Goal: Find specific page/section: Find specific page/section

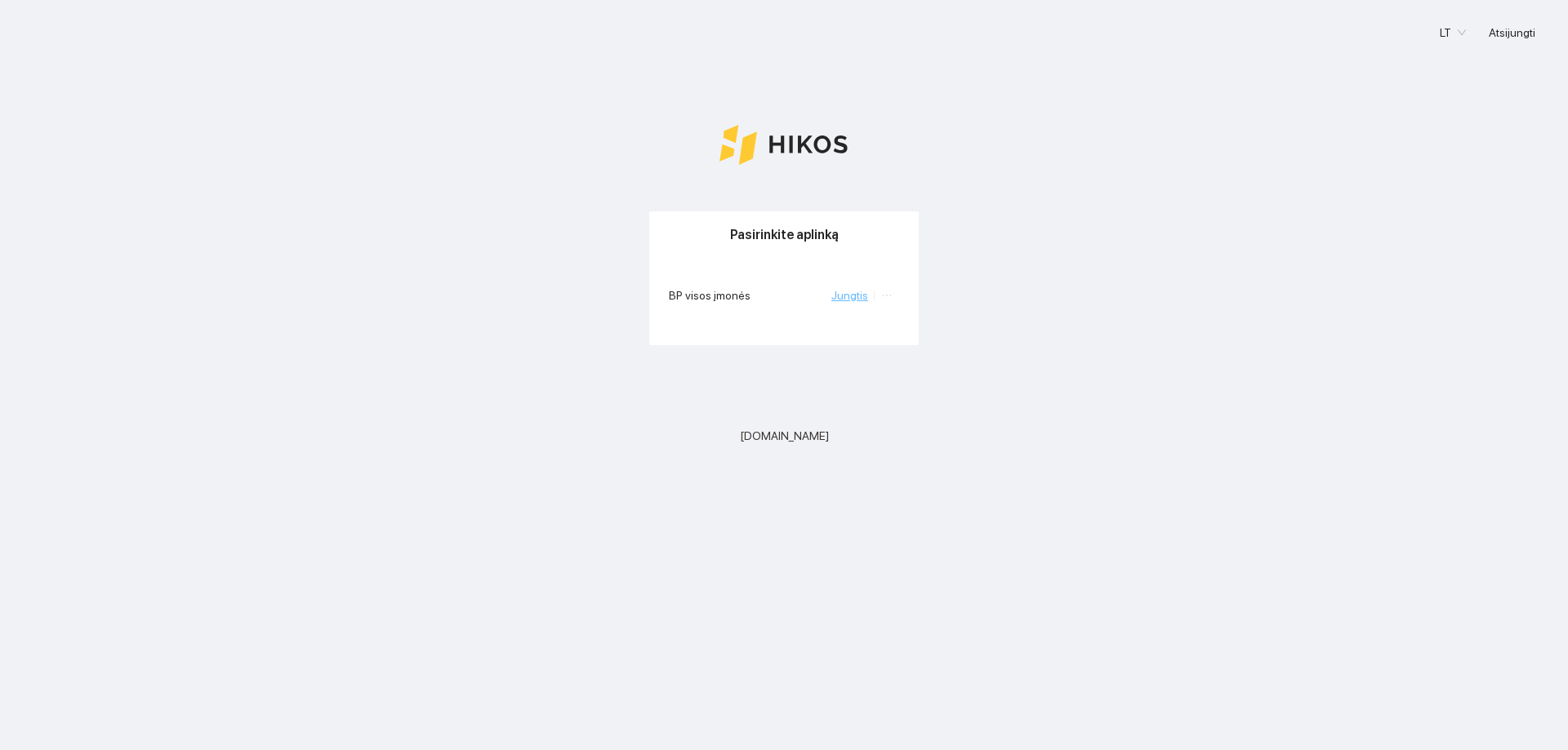
click at [855, 300] on link "Jungtis" at bounding box center [849, 295] width 37 height 13
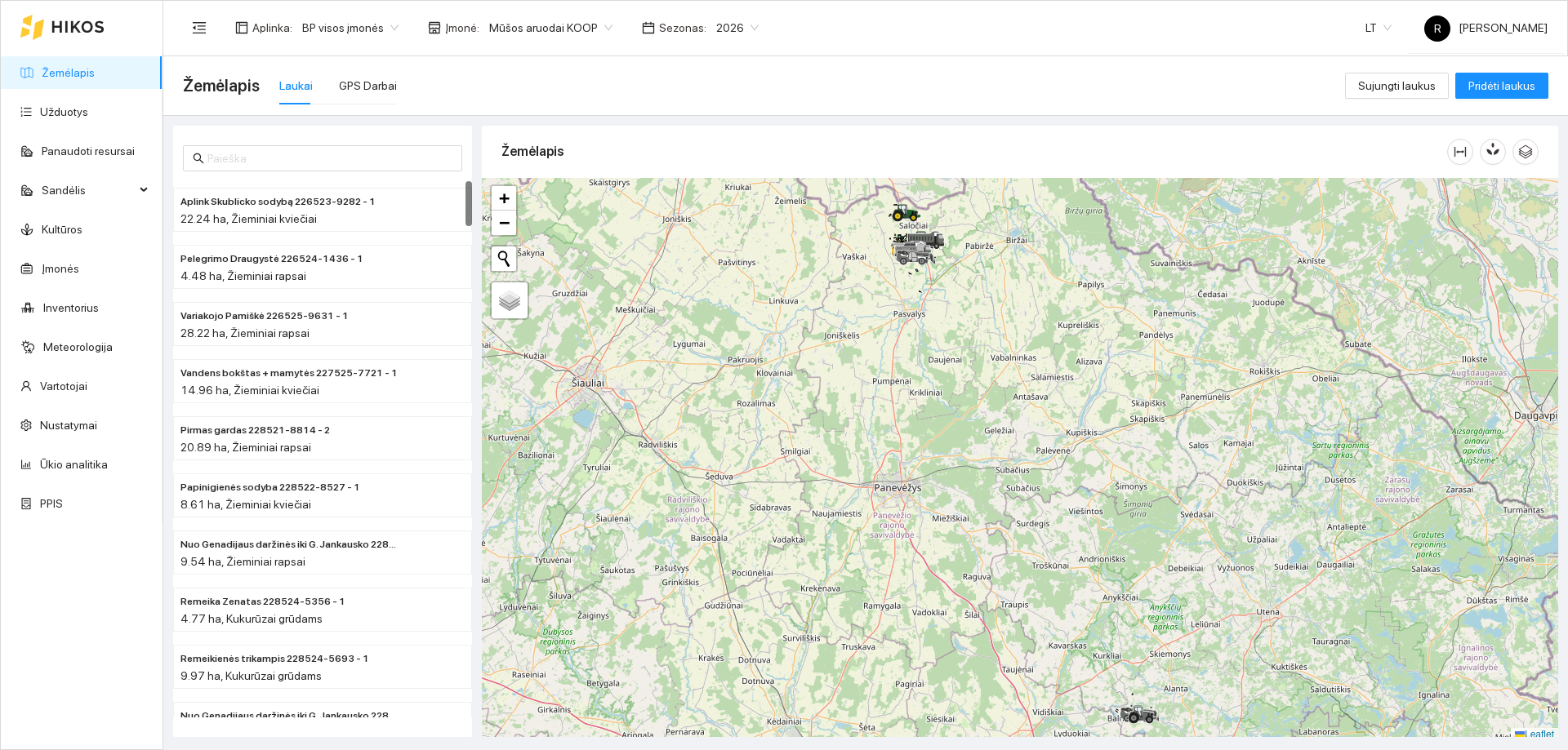
scroll to position [5, 0]
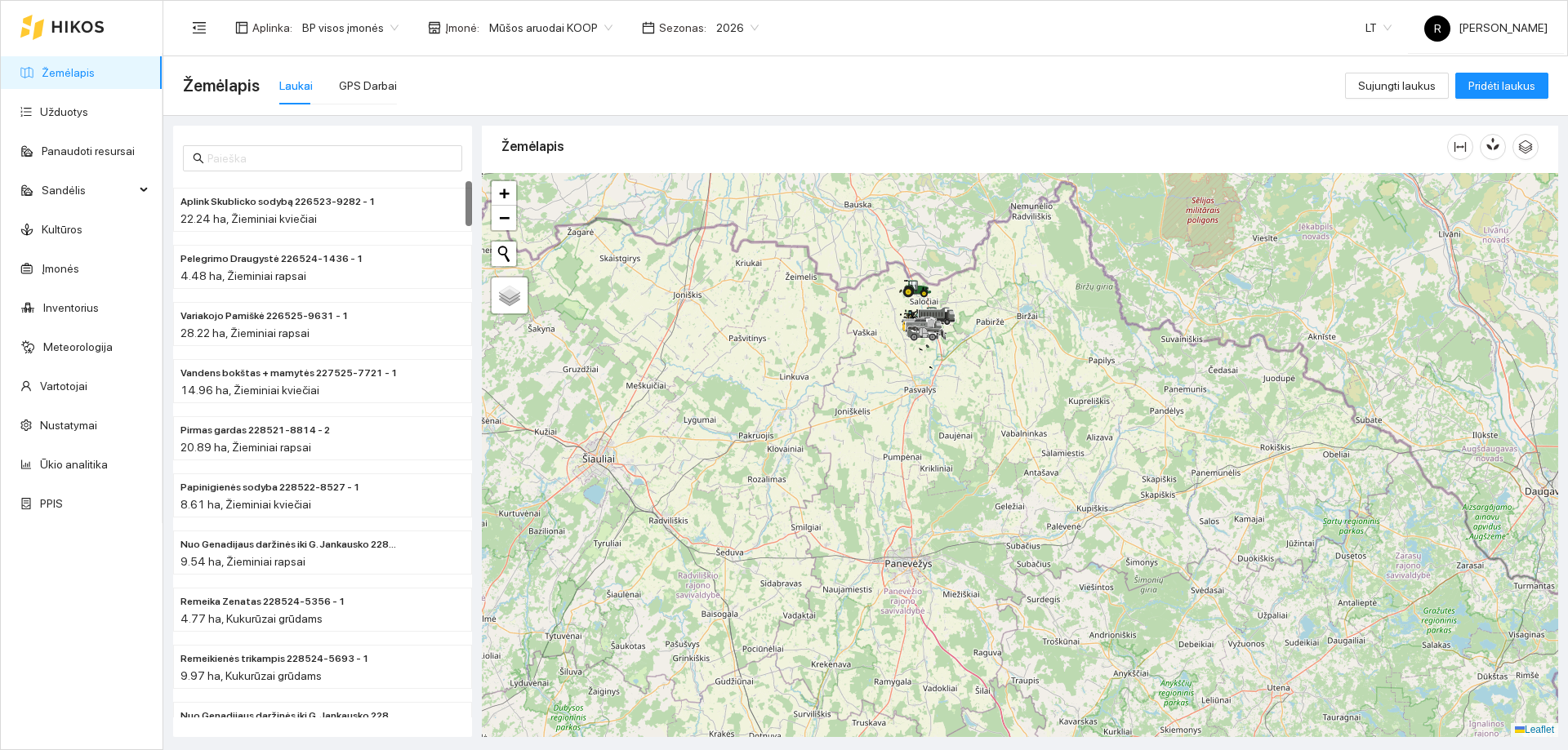
drag, startPoint x: 928, startPoint y: 375, endPoint x: 955, endPoint y: 660, distance: 286.3
click at [956, 675] on div at bounding box center [1019, 455] width 1076 height 564
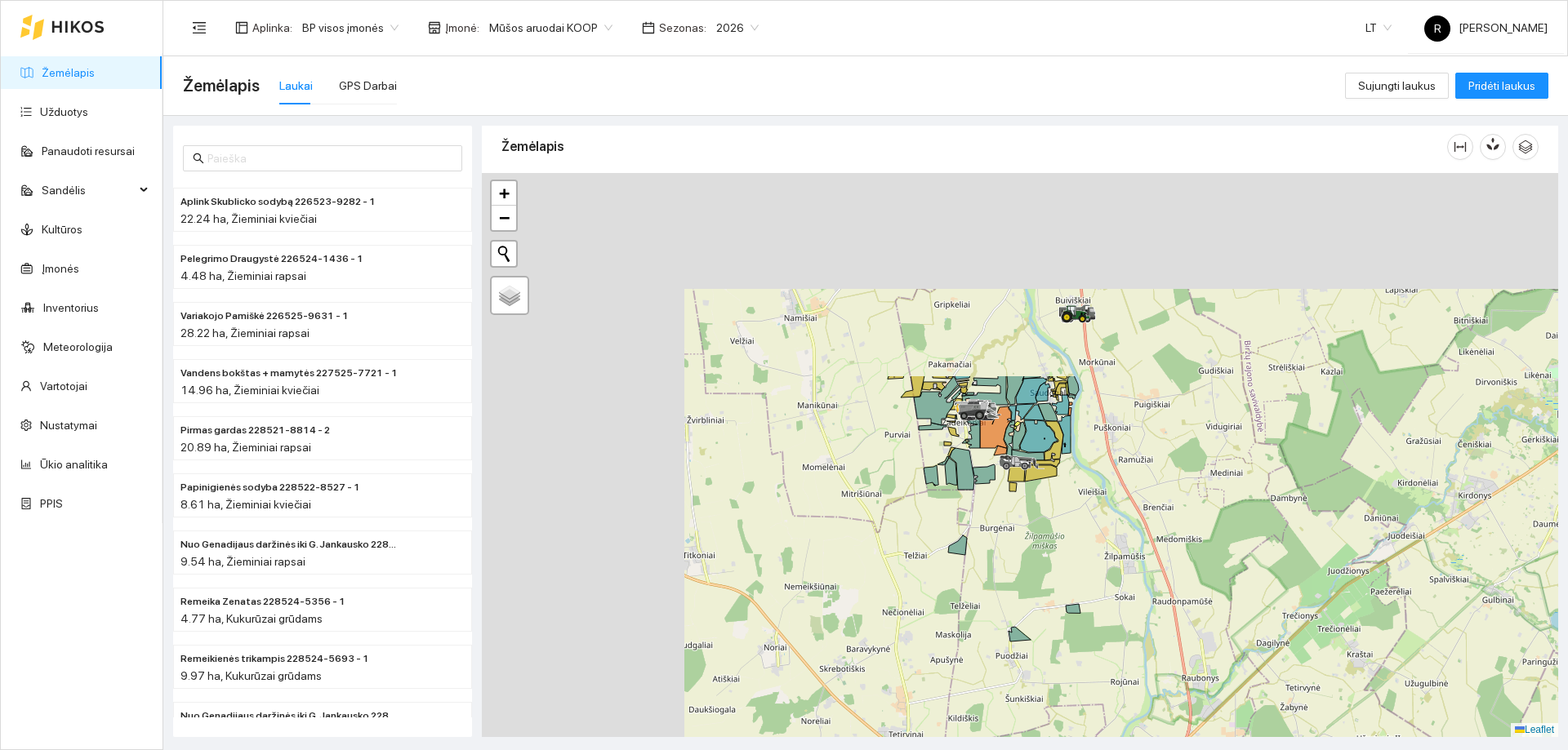
drag, startPoint x: 847, startPoint y: 410, endPoint x: 1172, endPoint y: 670, distance: 416.2
click at [1172, 670] on div at bounding box center [1019, 455] width 1076 height 564
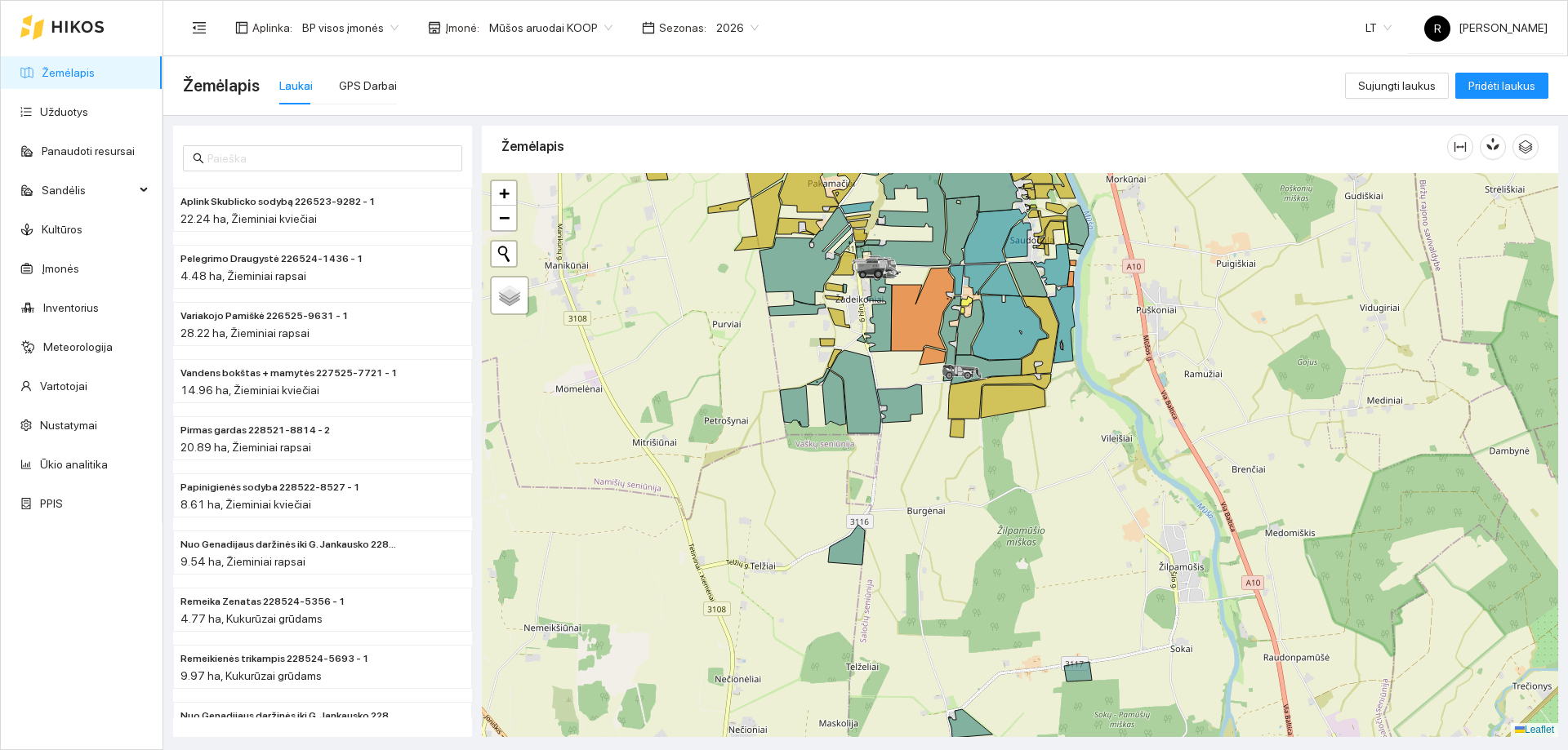
drag, startPoint x: 1021, startPoint y: 429, endPoint x: 1106, endPoint y: 636, distance: 223.8
click at [1107, 636] on div at bounding box center [1019, 455] width 1076 height 564
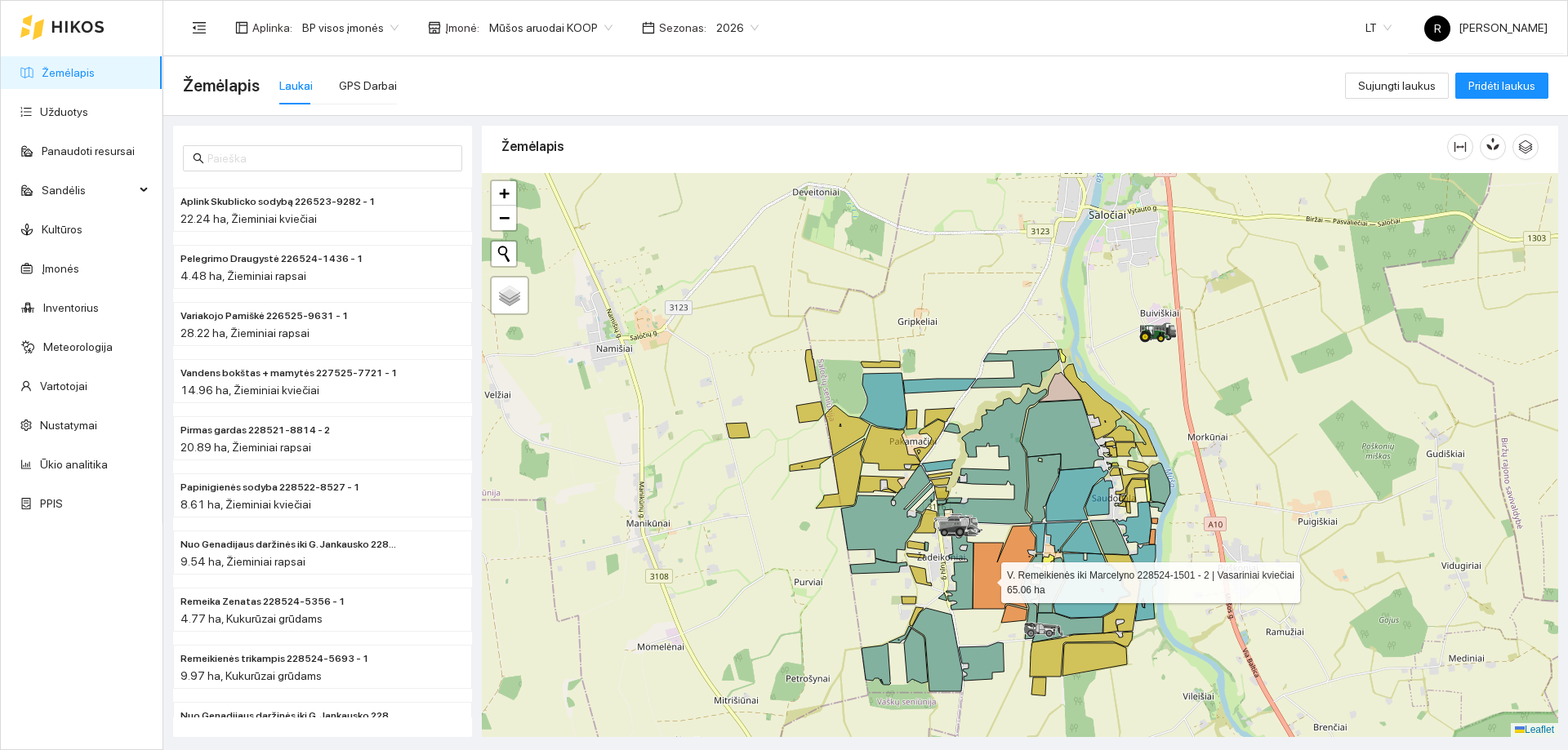
drag, startPoint x: 993, startPoint y: 519, endPoint x: 1124, endPoint y: 577, distance: 143.3
click at [983, 583] on icon at bounding box center [1004, 567] width 62 height 83
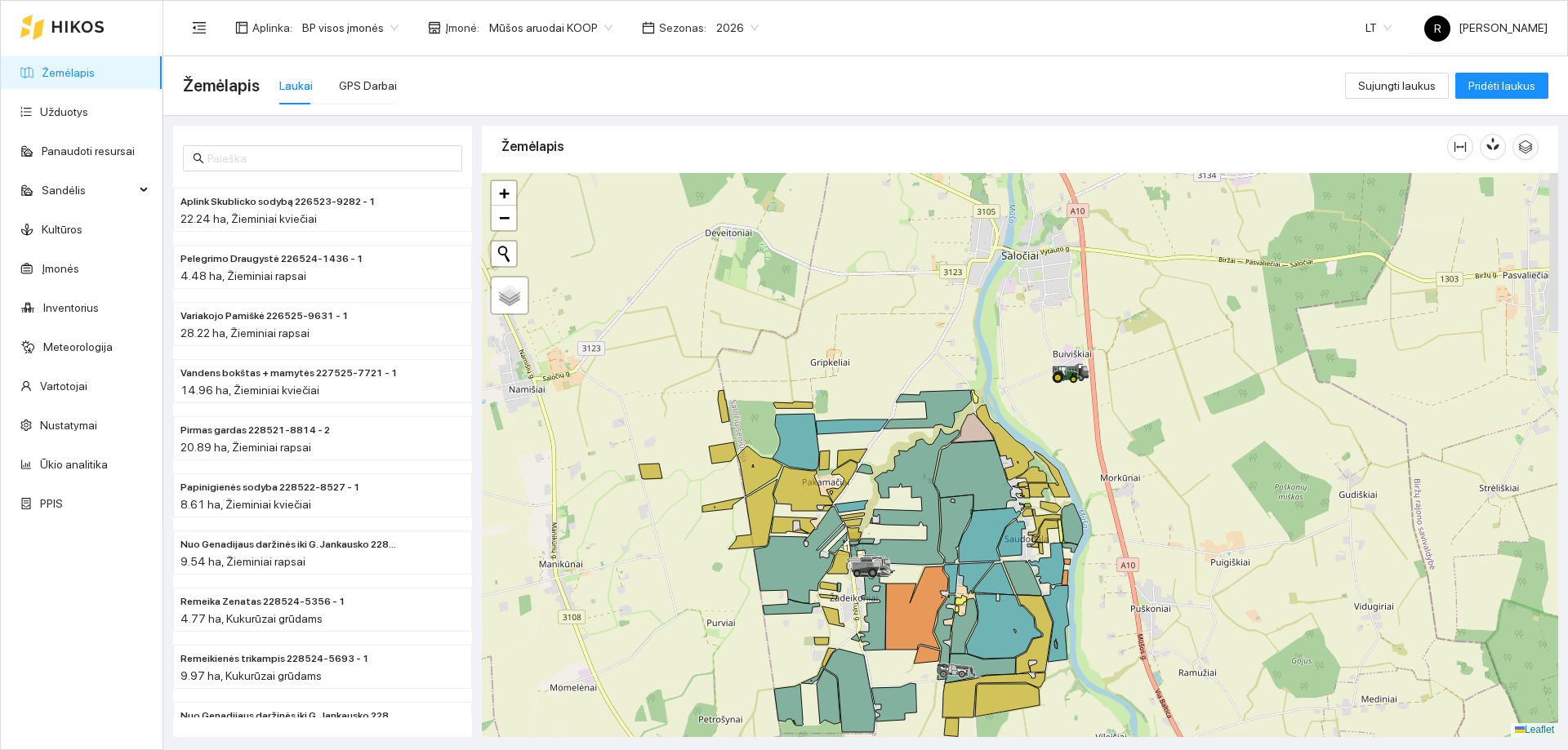
drag, startPoint x: 1262, startPoint y: 564, endPoint x: 1102, endPoint y: 578, distance: 160.6
click at [1138, 586] on div at bounding box center [1019, 455] width 1076 height 564
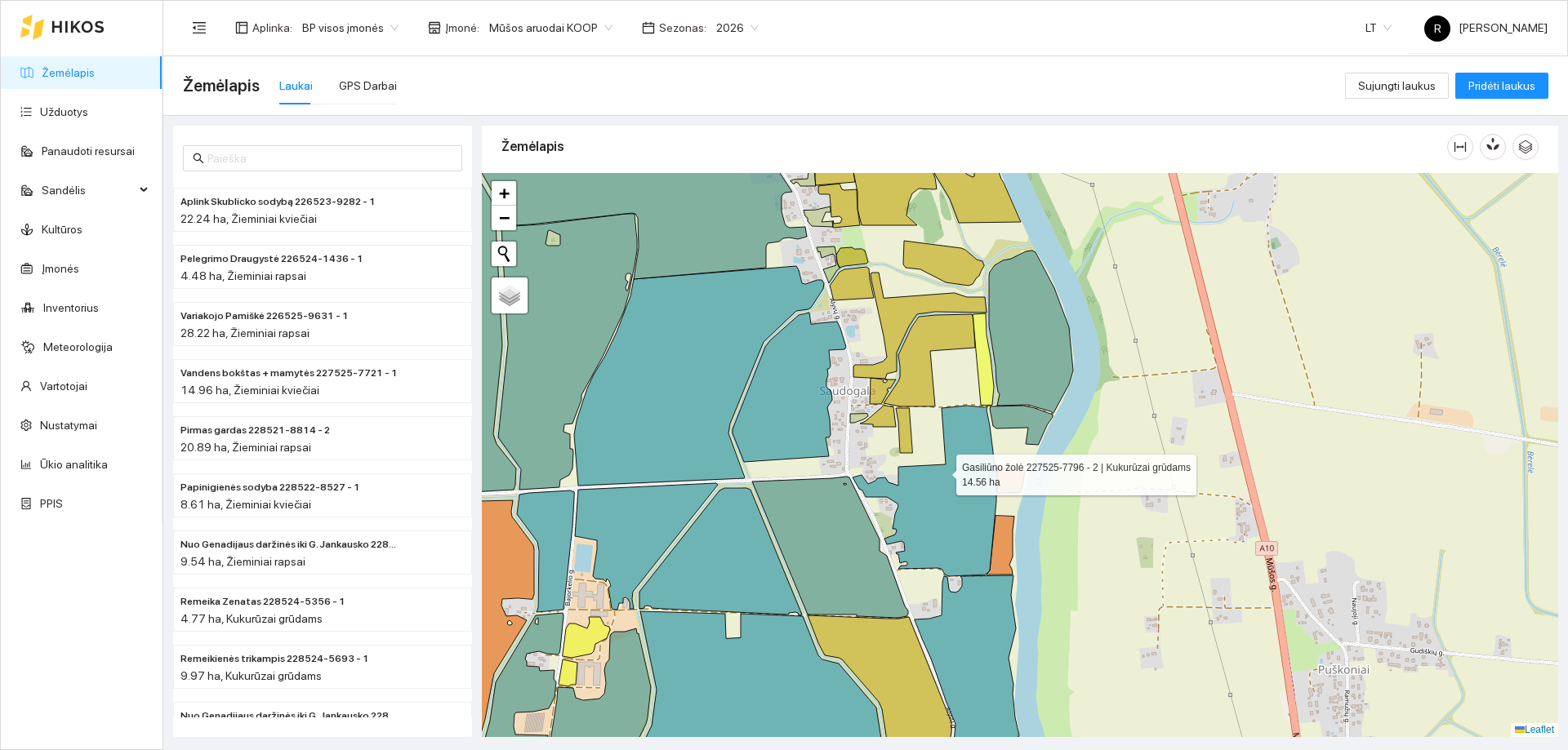
drag, startPoint x: 907, startPoint y: 497, endPoint x: 943, endPoint y: 470, distance: 45.0
click at [943, 466] on icon at bounding box center [925, 491] width 144 height 170
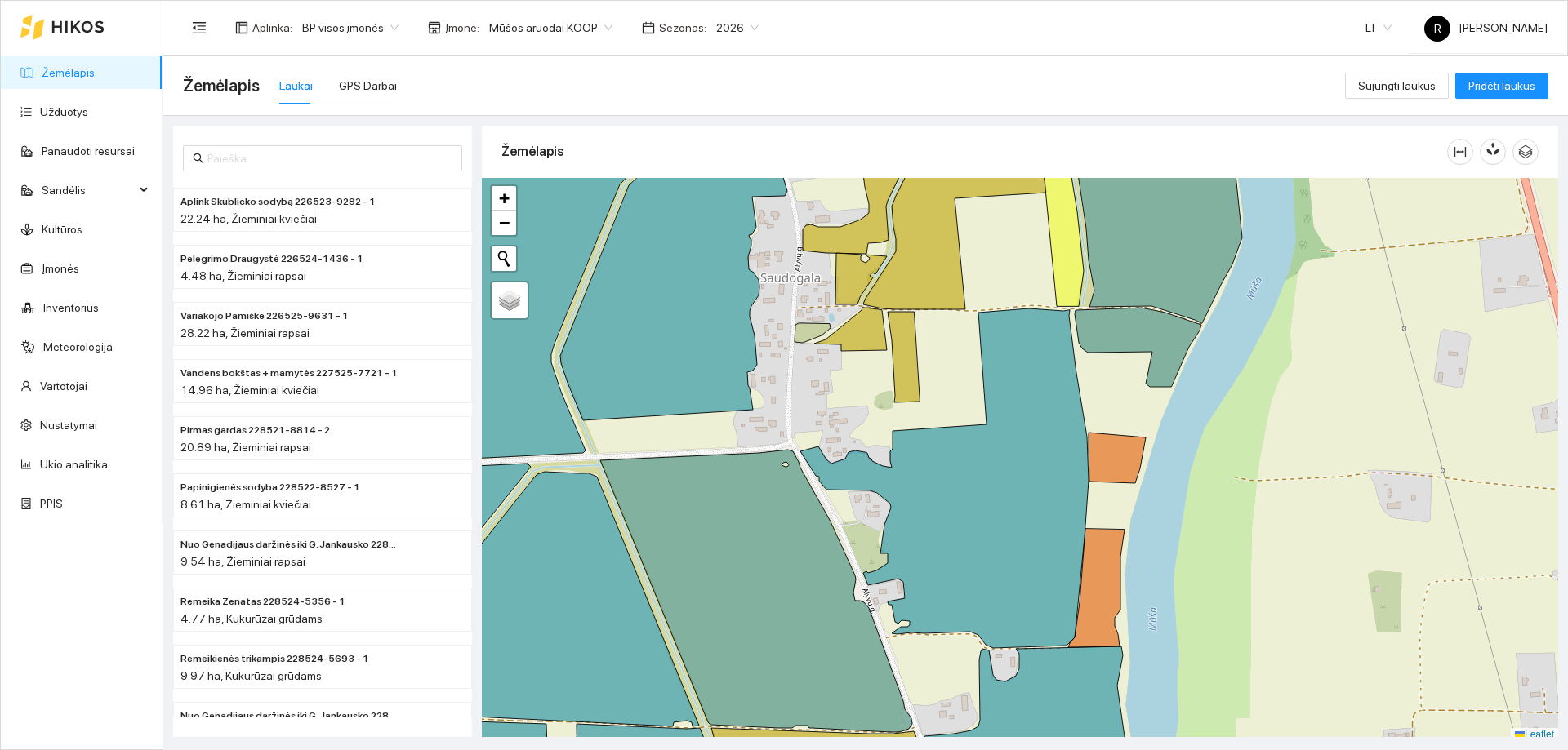
scroll to position [5, 0]
